Goal: Task Accomplishment & Management: Complete application form

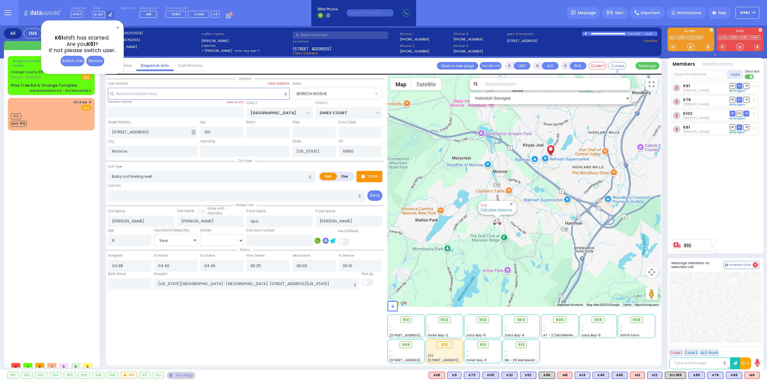
select select "BEIRECH MOSHE"
select select "Year"
select select "[DEMOGRAPHIC_DATA]"
click at [96, 59] on div "Dismiss" at bounding box center [95, 61] width 18 height 10
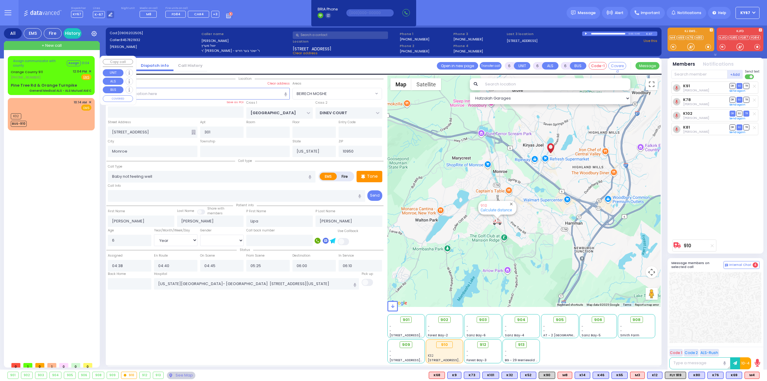
click at [62, 78] on div "Orange County 911 (845) 469-0911 12:04 PM ✕ Fire EMS" at bounding box center [51, 74] width 81 height 11
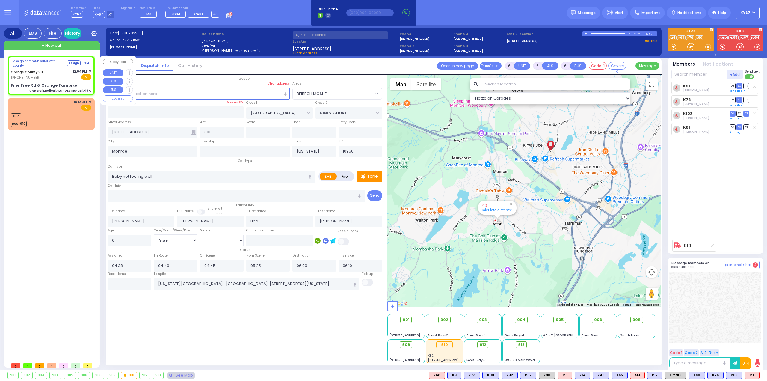
select select
type input "General Medical ALS - ALS Mutual Aid C"
radio input "true"
type input "Nature: : General Medical ALS - ALS Mutual Aid C Address: : Pine Tree Rd / Oran…"
select select
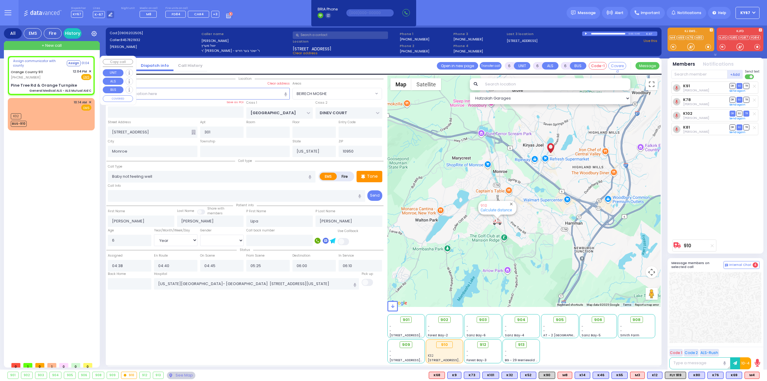
select select
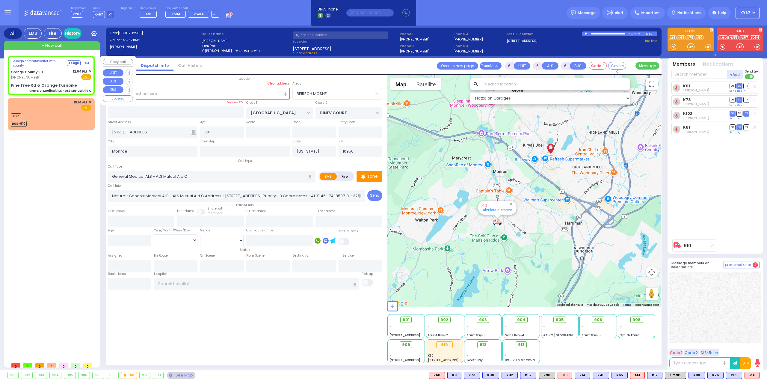
type input "Pine Tree Rd & Orange Turnpike"
select select "Hatzalah Garages"
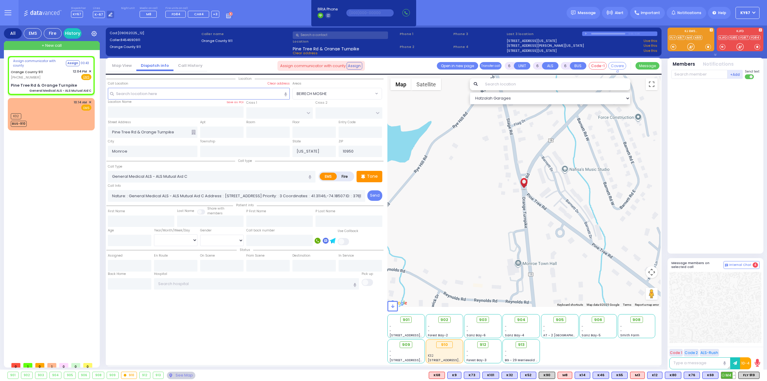
click at [727, 376] on span "M4" at bounding box center [728, 375] width 14 height 7
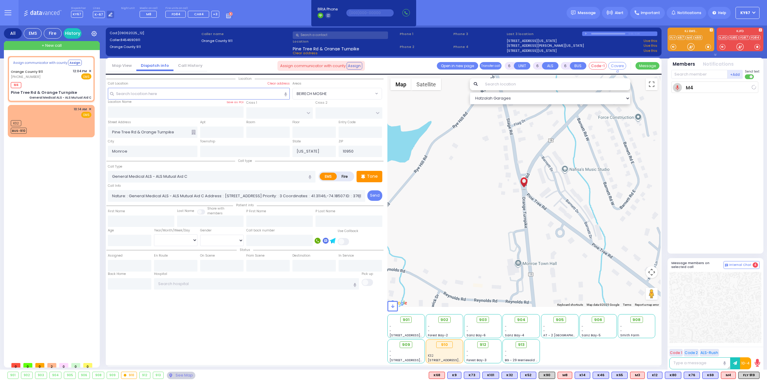
select select
radio input "true"
select select
type input "12:05"
select select "Hatzalah Garages"
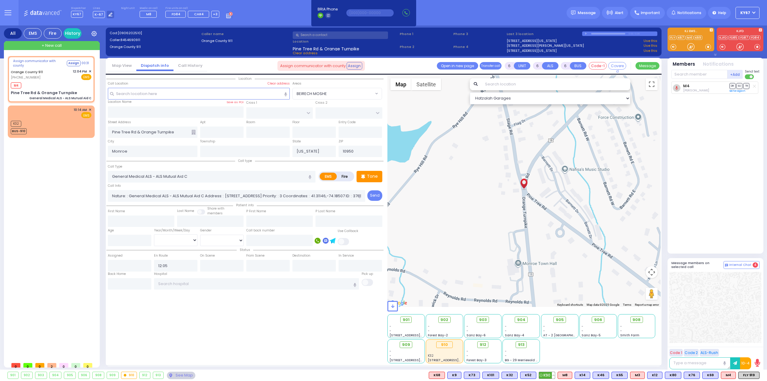
click at [551, 378] on span "K90" at bounding box center [547, 375] width 16 height 7
select select
radio input "true"
select select
select select "Hatzalah Garages"
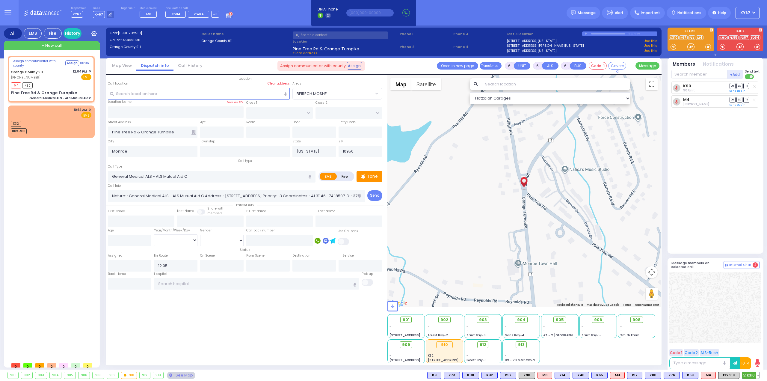
click at [748, 376] on span "K310" at bounding box center [750, 375] width 17 height 7
select select
radio input "true"
select select
select select "Hatzalah Garages"
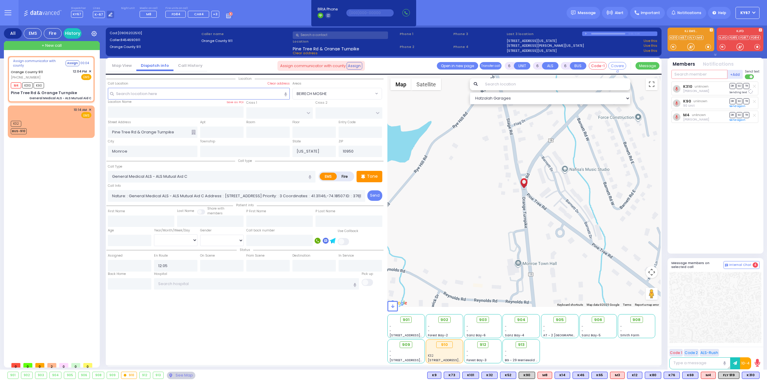
click at [701, 76] on input "text" at bounding box center [699, 74] width 56 height 9
type input "102"
select select
radio input "true"
select select
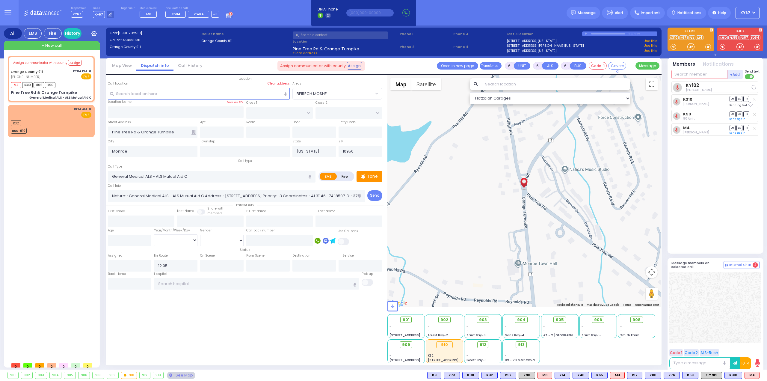
select select "Hatzalah Garages"
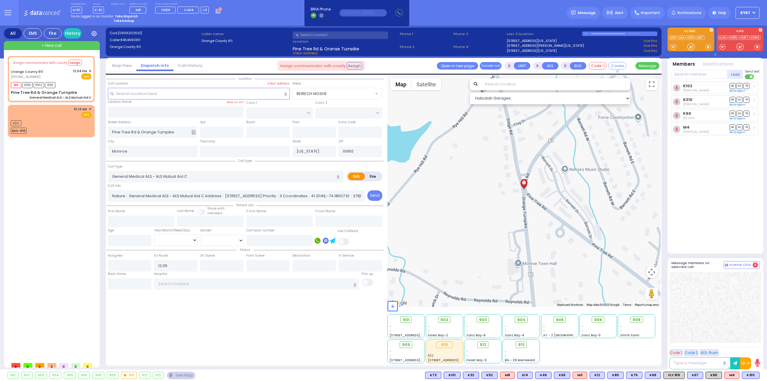
click at [4, 14] on button at bounding box center [8, 12] width 22 height 25
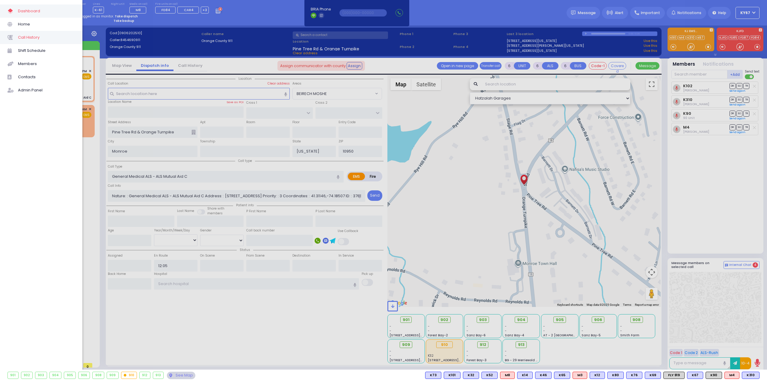
click at [31, 38] on span "Call History" at bounding box center [46, 38] width 57 height 8
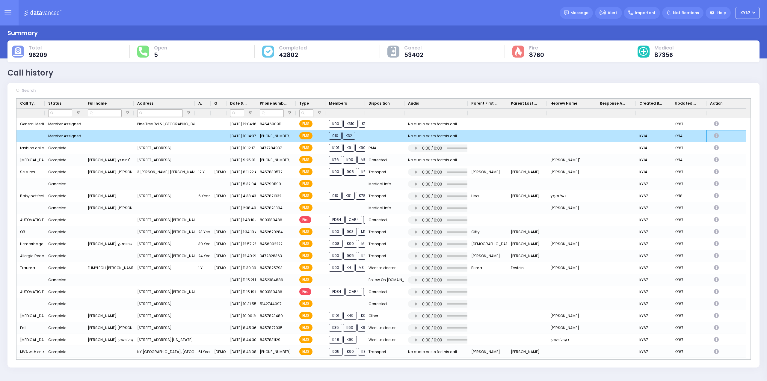
click at [717, 134] on icon "Press SPACE to deselect this row." at bounding box center [717, 135] width 7 height 5
select select
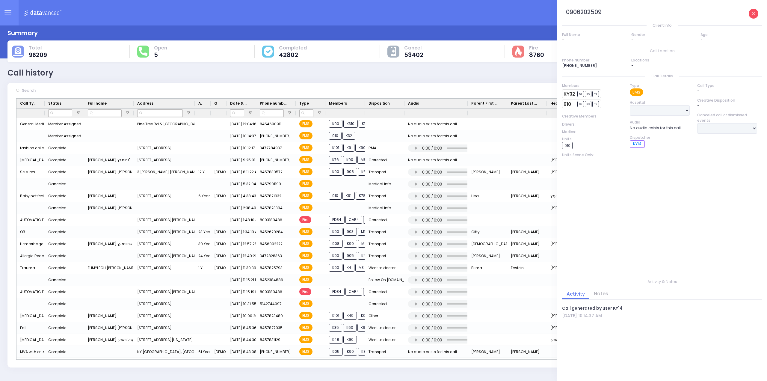
click at [753, 9] on link at bounding box center [753, 14] width 10 height 10
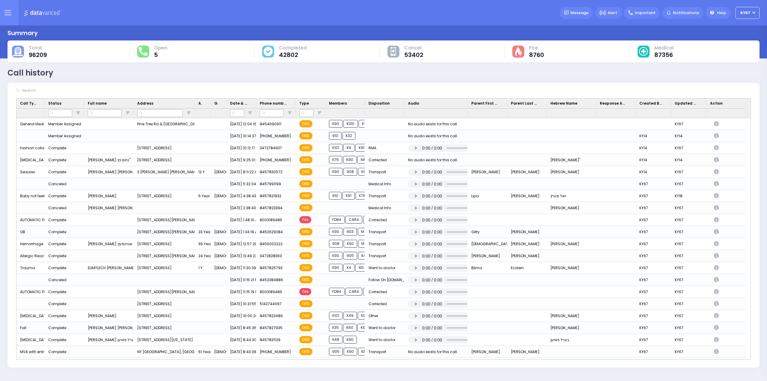
click at [4, 9] on button at bounding box center [8, 12] width 22 height 25
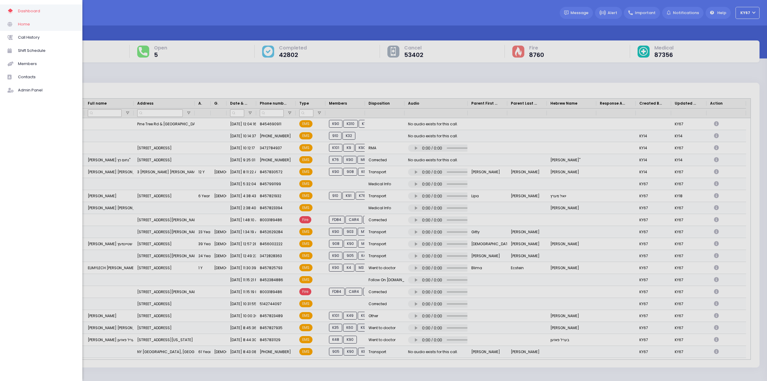
click at [15, 21] on span at bounding box center [12, 24] width 10 height 8
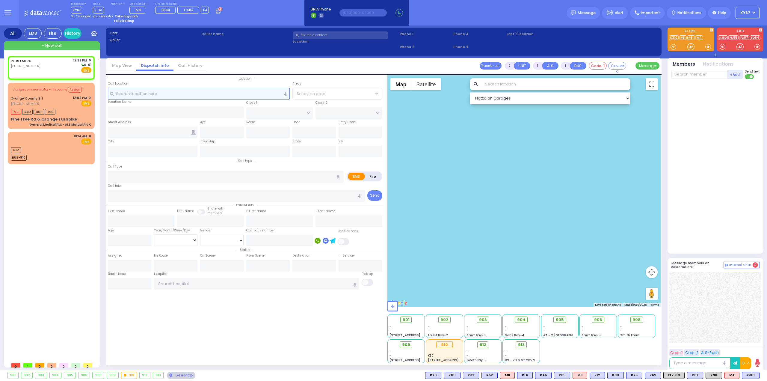
select select
radio input "true"
select select
type input "12:22"
select select "Hatzalah Garages"
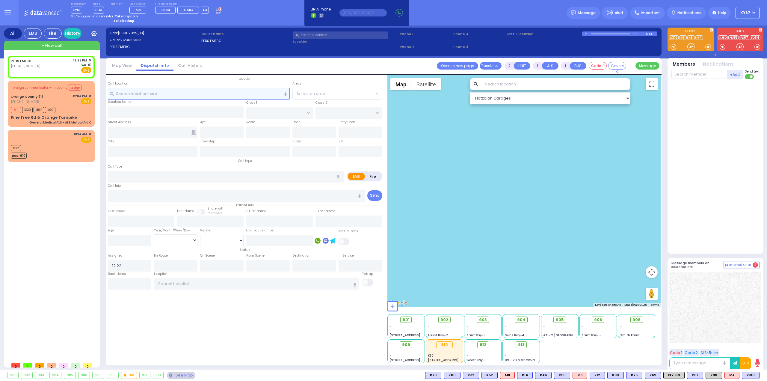
select select
radio input "true"
select select
select select "Hatzalah Garages"
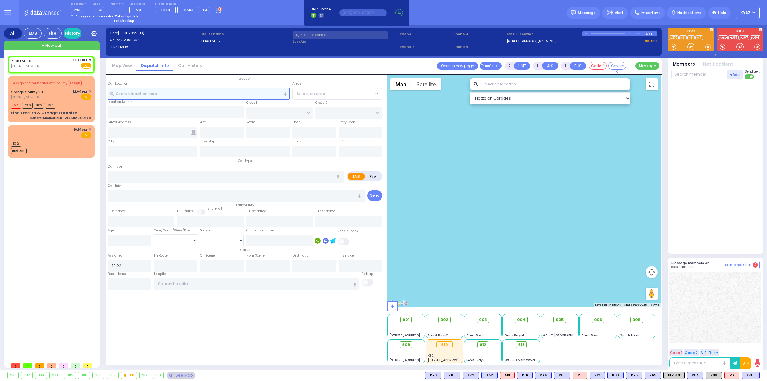
select select
radio input "true"
select select
select select "Hatzalah Garages"
